Goal: Task Accomplishment & Management: Use online tool/utility

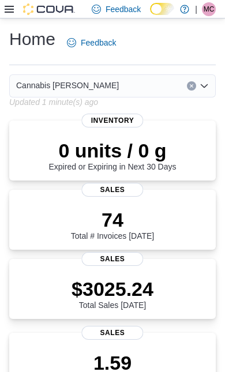
click at [7, 13] on icon at bounding box center [9, 9] width 9 height 7
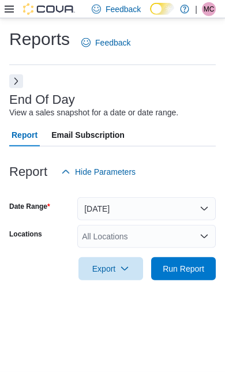
scroll to position [26, 0]
click at [180, 263] on span "Run Report" at bounding box center [184, 269] width 42 height 12
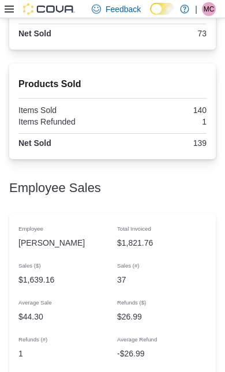
scroll to position [863, 0]
